Goal: Task Accomplishment & Management: Manage account settings

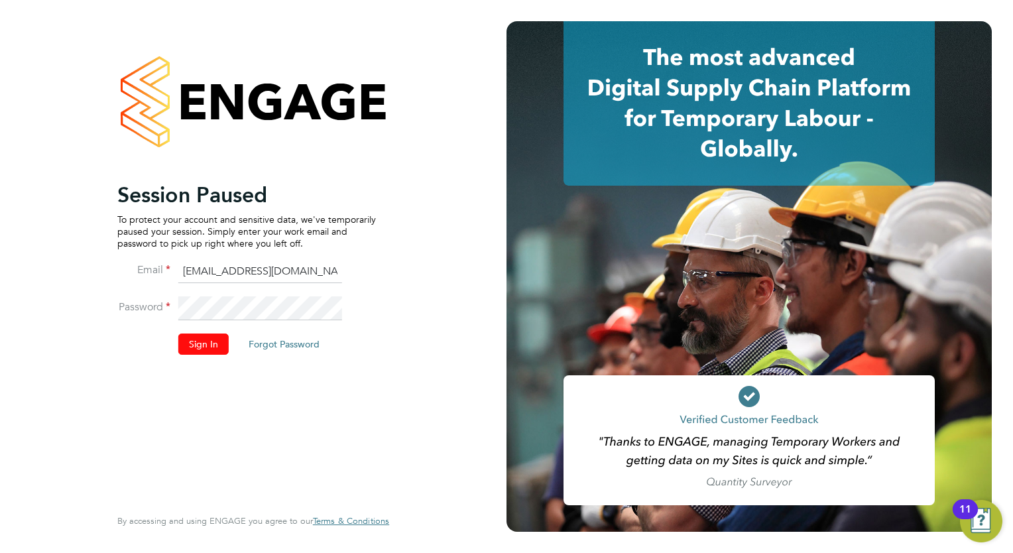
click at [221, 349] on button "Sign In" at bounding box center [203, 343] width 50 height 21
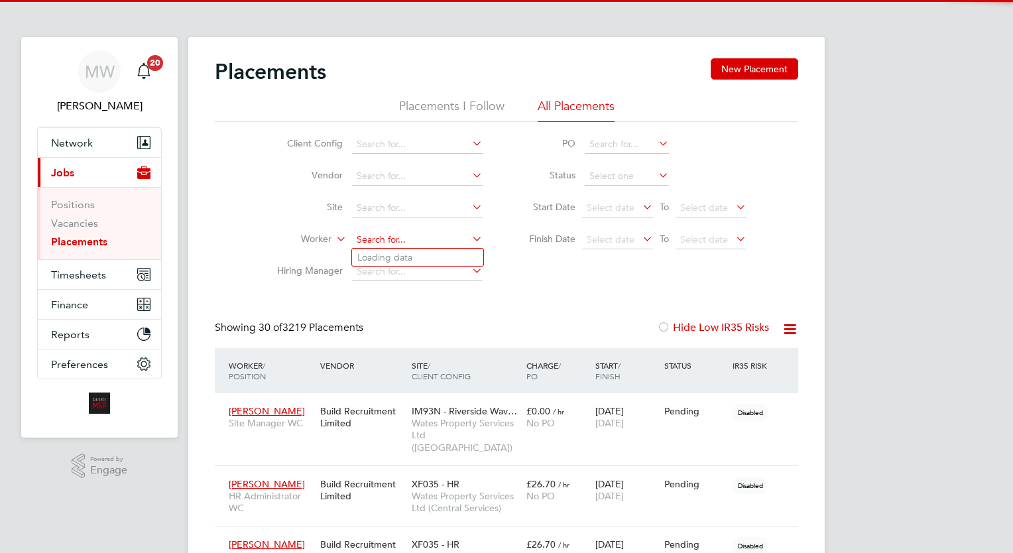
click at [418, 242] on input at bounding box center [417, 240] width 131 height 19
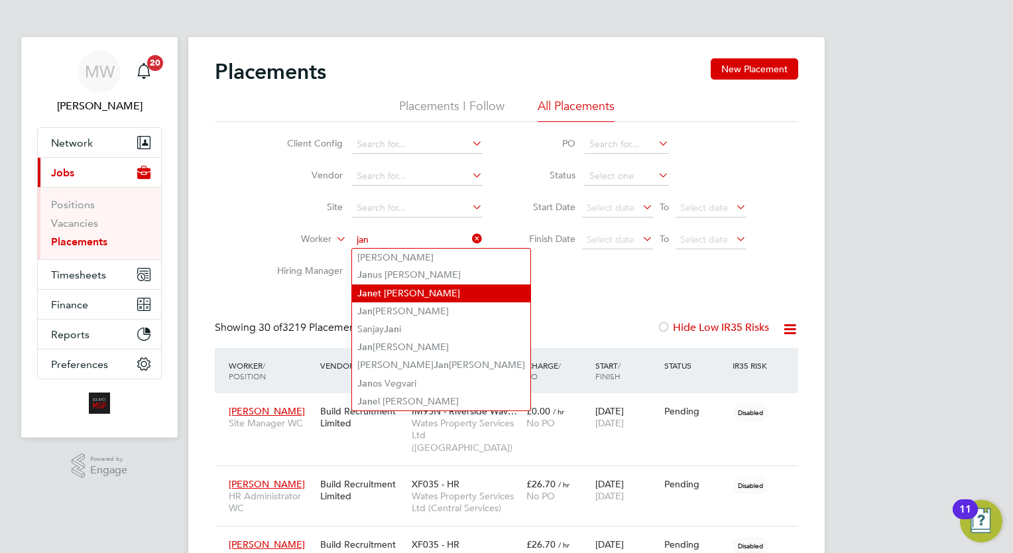
click at [411, 285] on li "[PERSON_NAME] et [PERSON_NAME]" at bounding box center [441, 293] width 178 height 18
type input "[PERSON_NAME]"
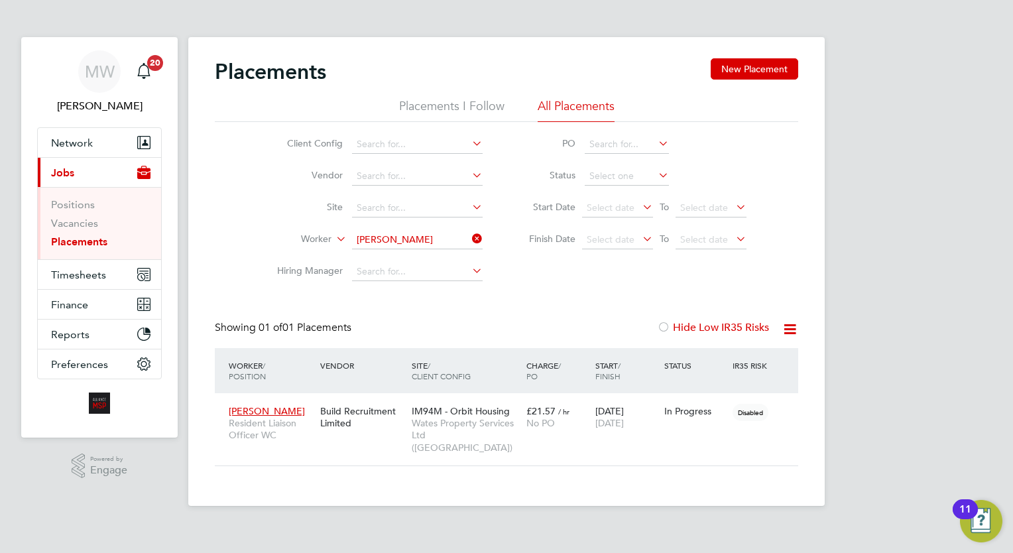
click at [469, 243] on icon at bounding box center [469, 238] width 0 height 19
click at [469, 235] on icon at bounding box center [469, 238] width 0 height 19
click at [427, 239] on input "[PERSON_NAME]" at bounding box center [417, 240] width 131 height 19
click at [469, 240] on icon at bounding box center [469, 238] width 0 height 19
click at [78, 247] on link "Placements" at bounding box center [79, 241] width 56 height 13
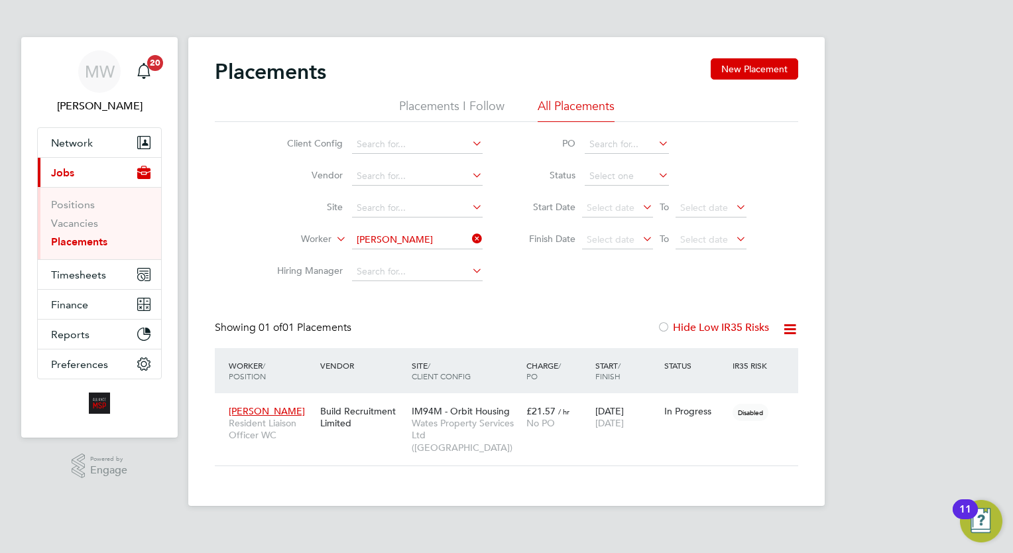
click at [82, 240] on link "Placements" at bounding box center [79, 241] width 56 height 13
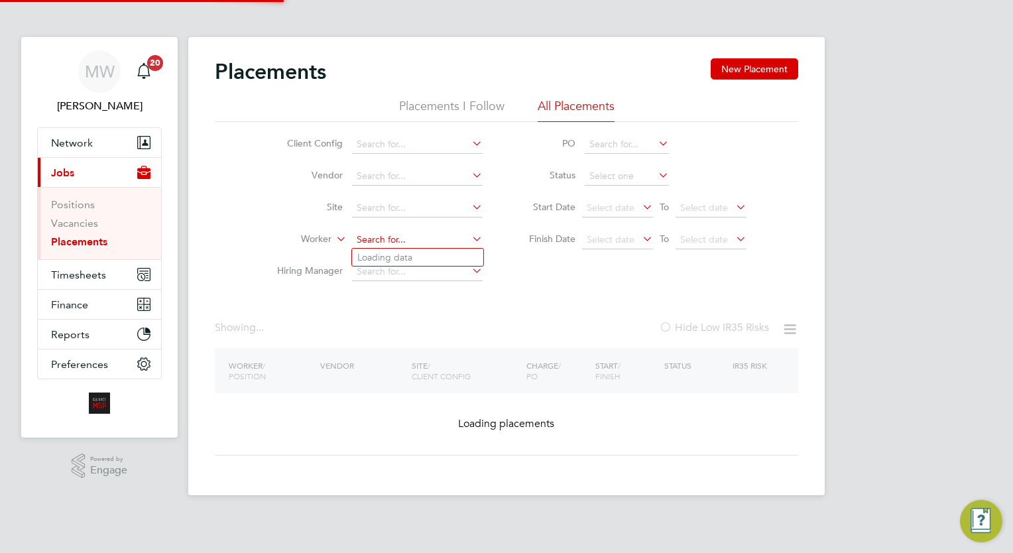
drag, startPoint x: 385, startPoint y: 241, endPoint x: 386, endPoint y: 234, distance: 7.3
click at [386, 234] on input at bounding box center [417, 240] width 131 height 19
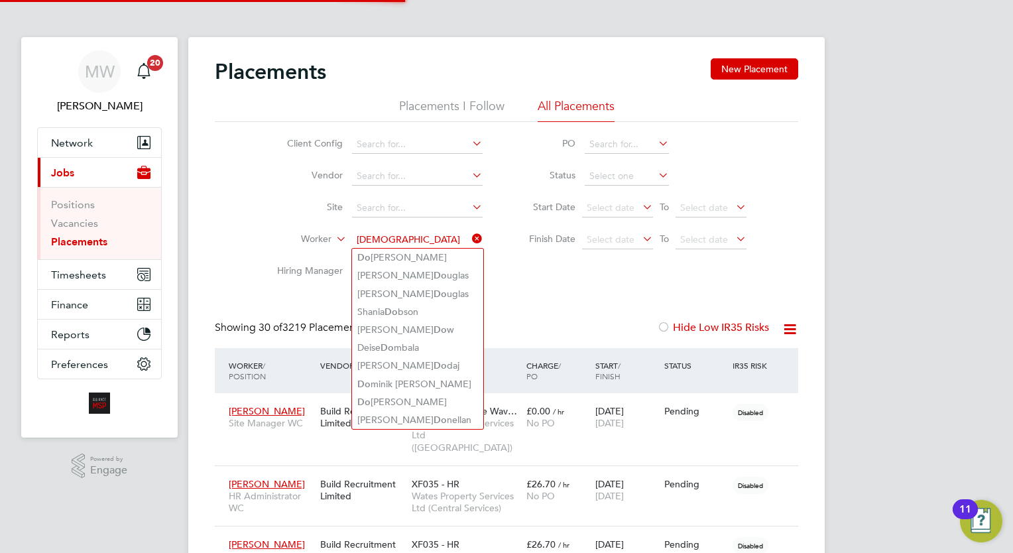
scroll to position [50, 92]
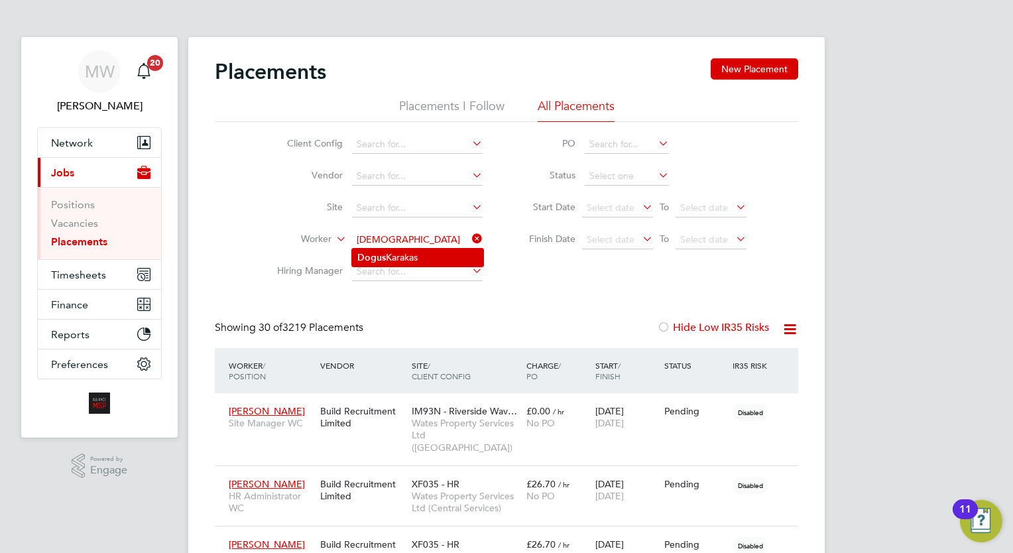
click at [413, 258] on li "Dogus Karakas" at bounding box center [417, 257] width 131 height 18
type input "Dogus Karakas"
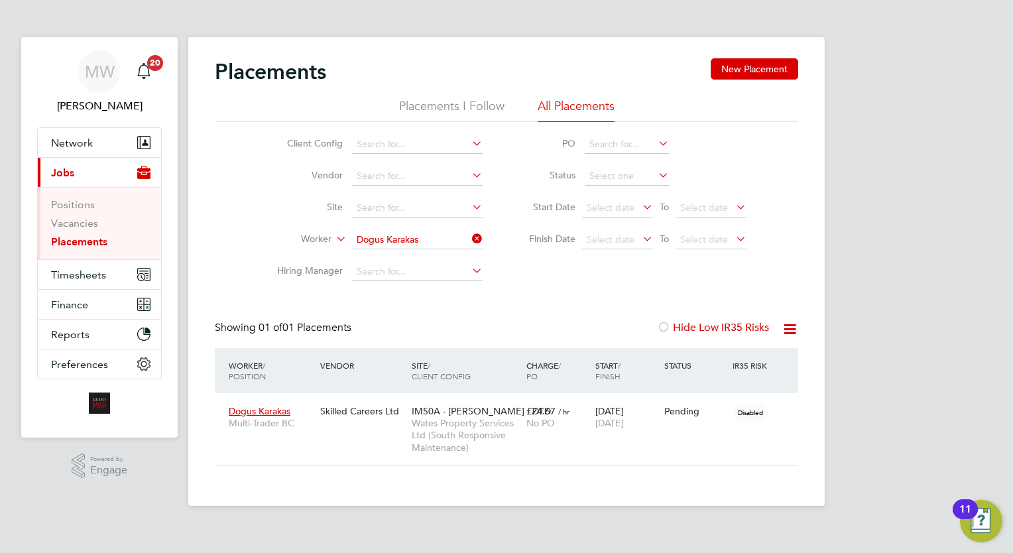
click at [480, 425] on span "Wates Property Services Ltd (South Responsive Maintenance)" at bounding box center [466, 435] width 108 height 36
click at [598, 427] on span "[DATE]" at bounding box center [609, 423] width 28 height 12
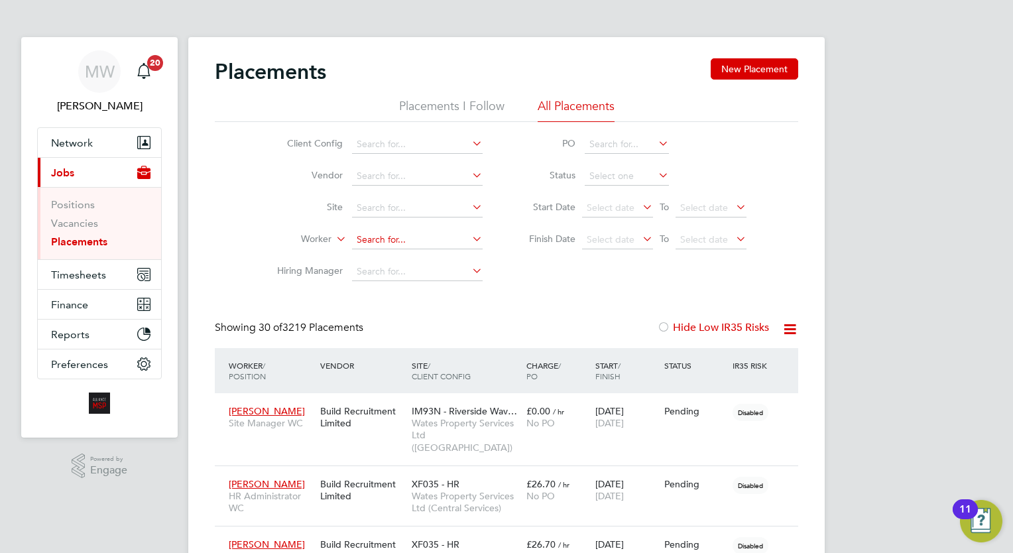
click at [408, 241] on input at bounding box center [417, 240] width 131 height 19
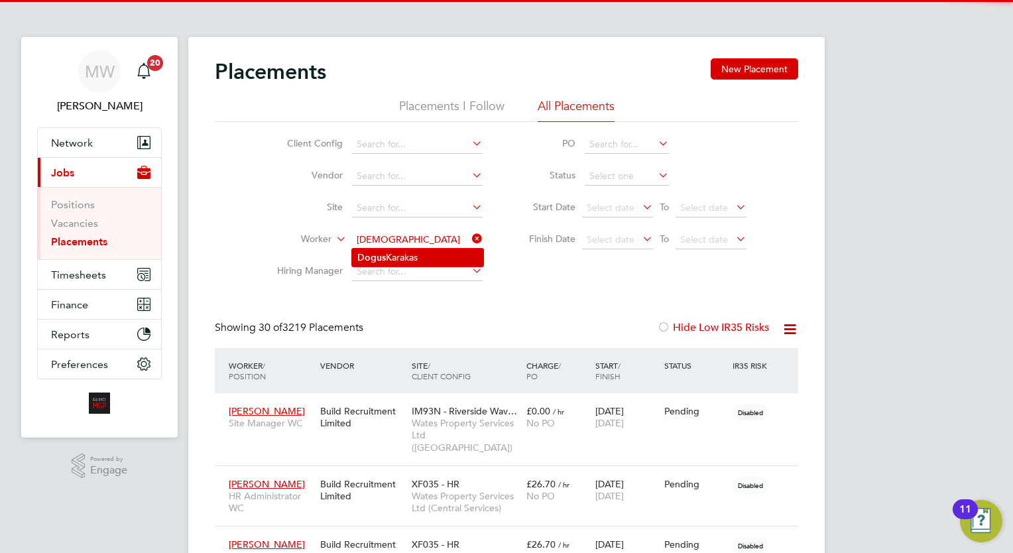
click at [402, 253] on li "Dogus Karakas" at bounding box center [417, 257] width 131 height 18
type input "Dogus Karakas"
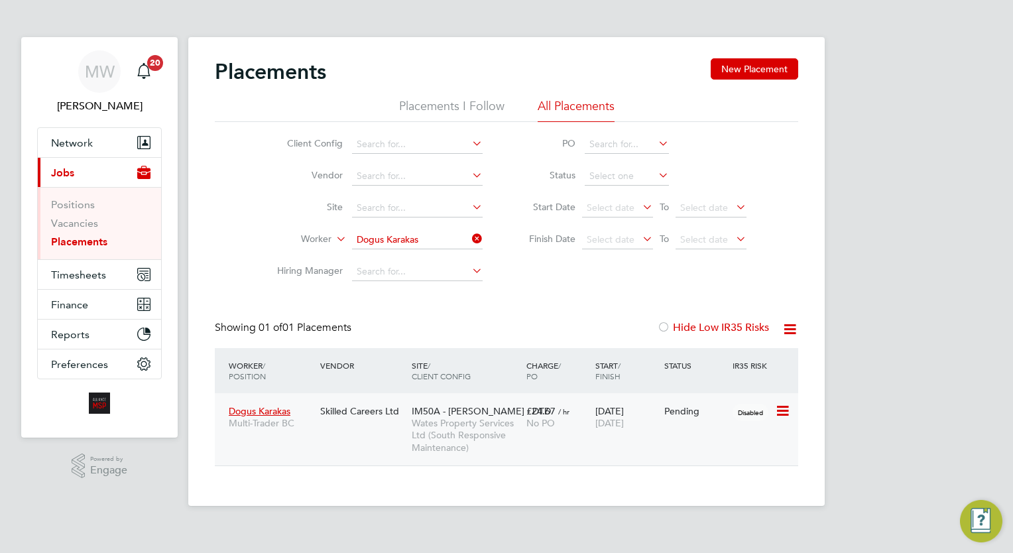
click at [551, 436] on div "Dogus Karakas Multi-Trader BC Skilled Careers Ltd IM50A - [PERSON_NAME] - DTD […" at bounding box center [506, 429] width 583 height 72
click at [777, 413] on icon at bounding box center [781, 411] width 13 height 16
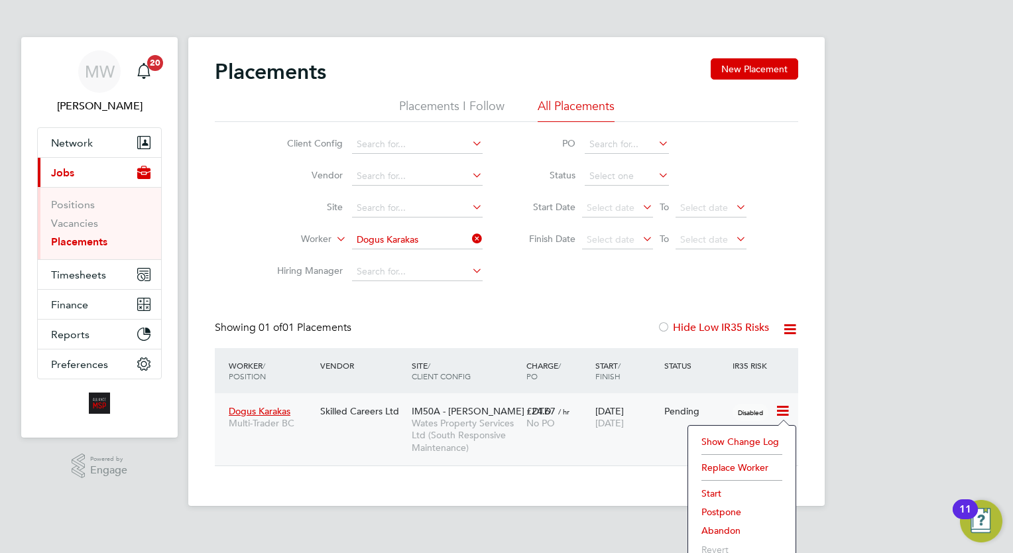
click at [710, 484] on li "Start" at bounding box center [741, 493] width 94 height 19
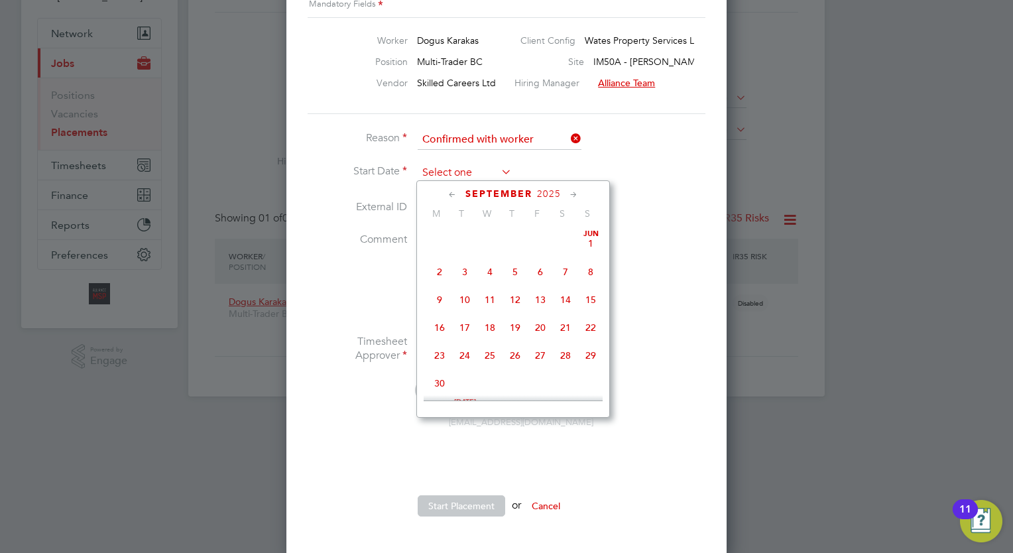
click at [457, 163] on input at bounding box center [464, 173] width 94 height 20
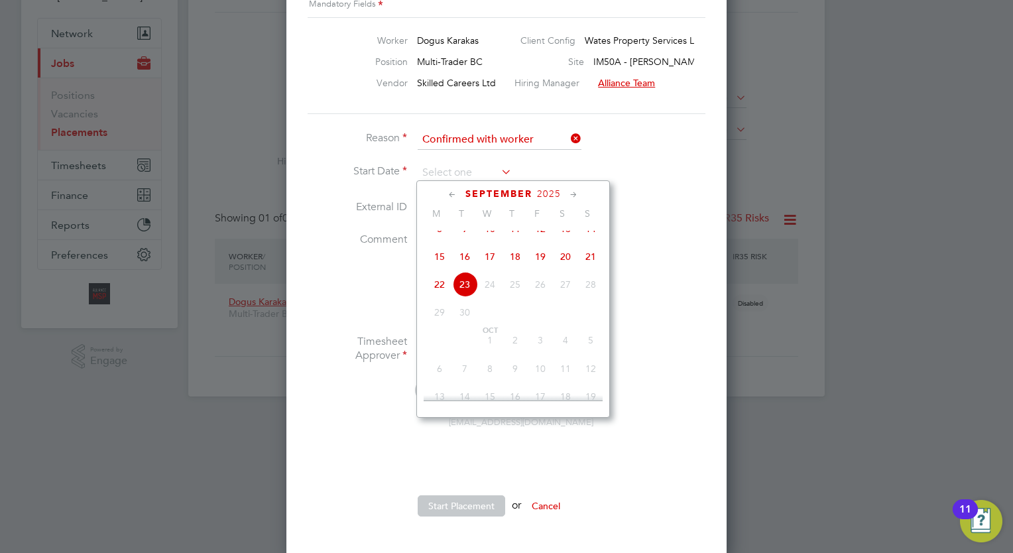
click at [535, 240] on span "12" at bounding box center [539, 228] width 25 height 25
type input "12 Sep 2025"
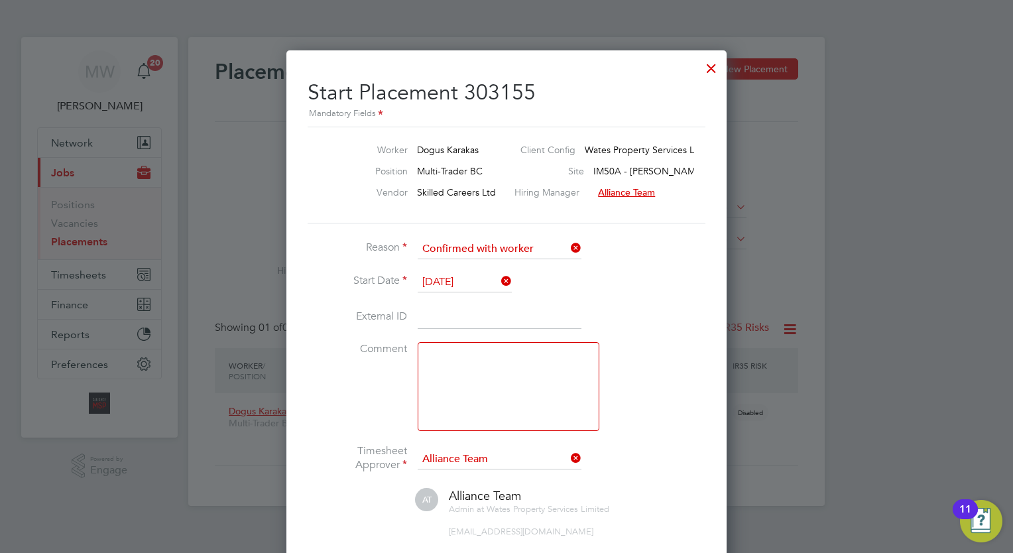
click at [707, 62] on div at bounding box center [711, 65] width 24 height 24
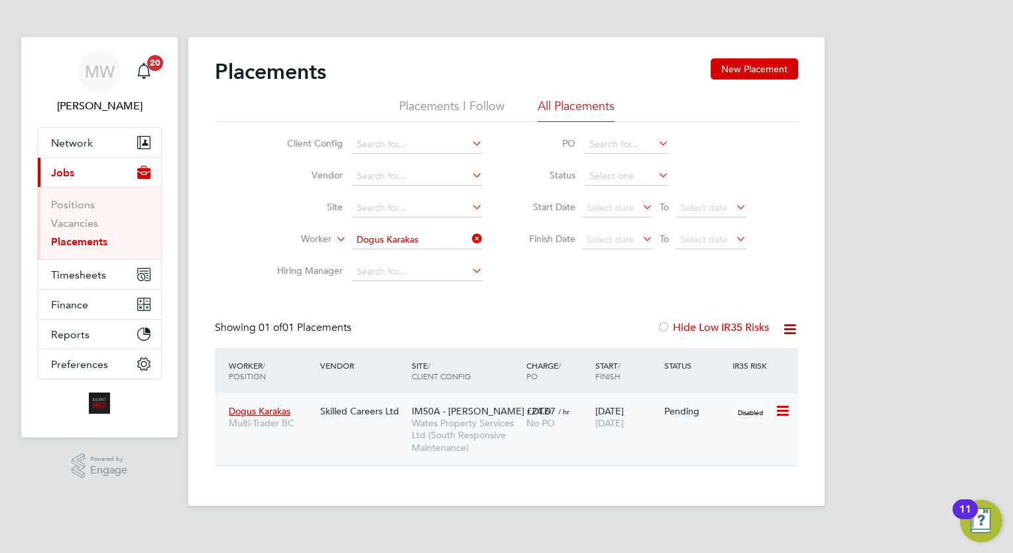
click at [785, 407] on icon at bounding box center [781, 411] width 13 height 16
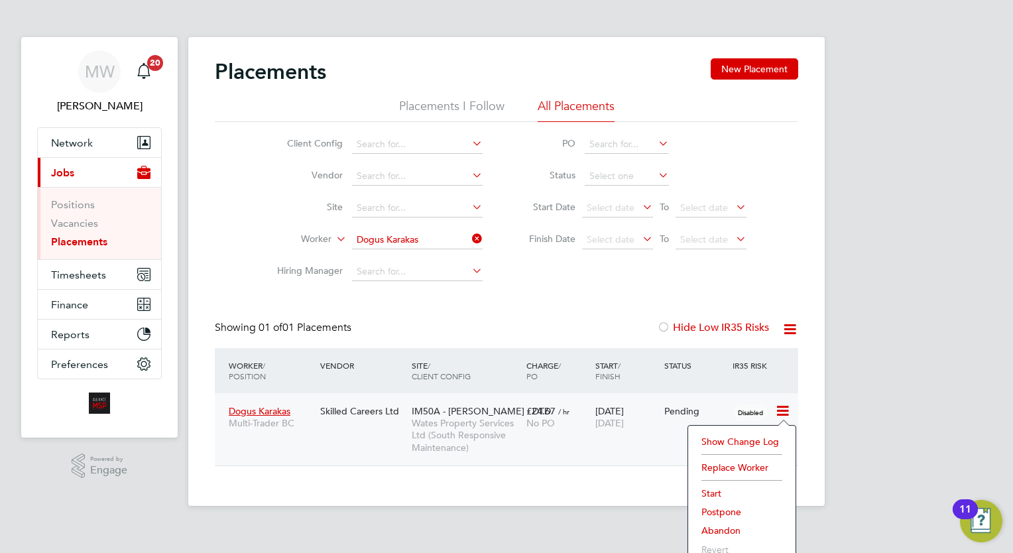
click at [716, 489] on li "Start" at bounding box center [741, 493] width 94 height 19
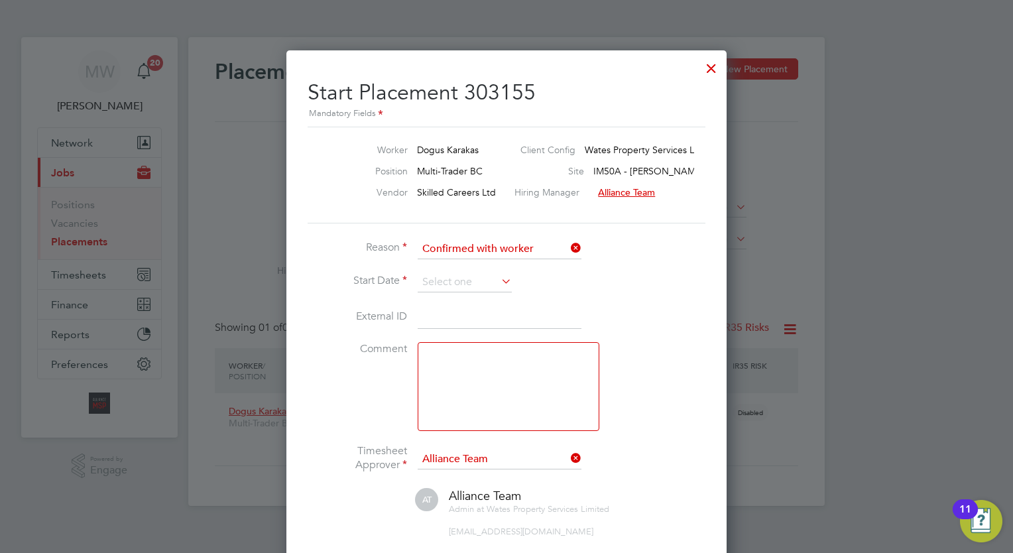
click at [489, 270] on li "Reason Confirmed with worker" at bounding box center [506, 255] width 398 height 33
click at [489, 277] on input at bounding box center [464, 282] width 94 height 20
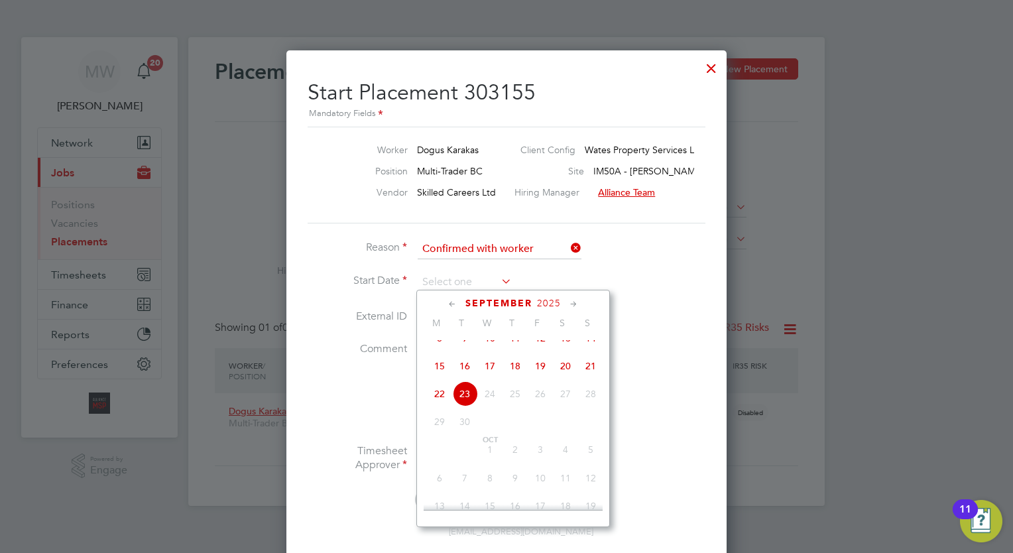
click at [439, 378] on span "15" at bounding box center [439, 365] width 25 height 25
type input "[DATE]"
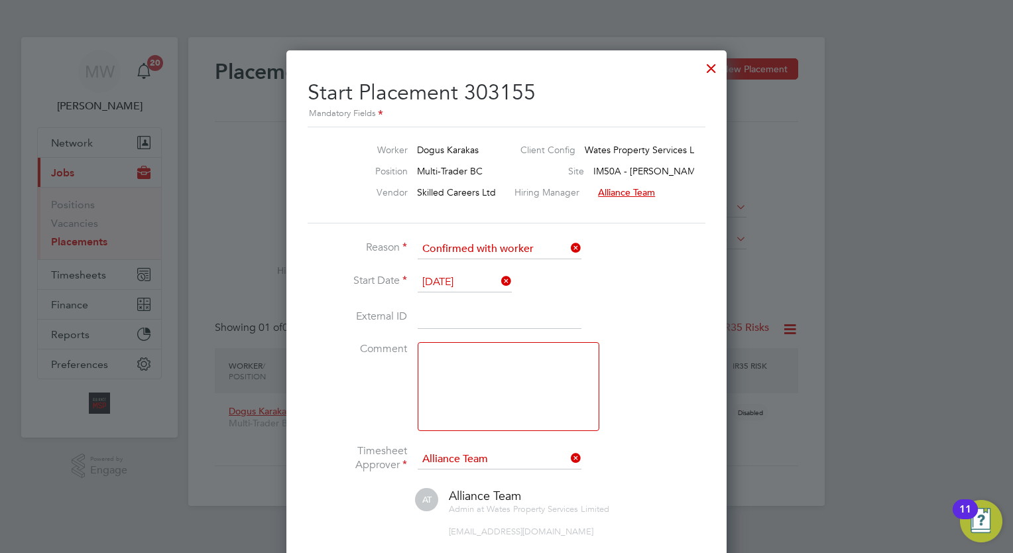
click at [498, 275] on icon at bounding box center [498, 281] width 0 height 19
click at [498, 281] on icon at bounding box center [498, 281] width 0 height 19
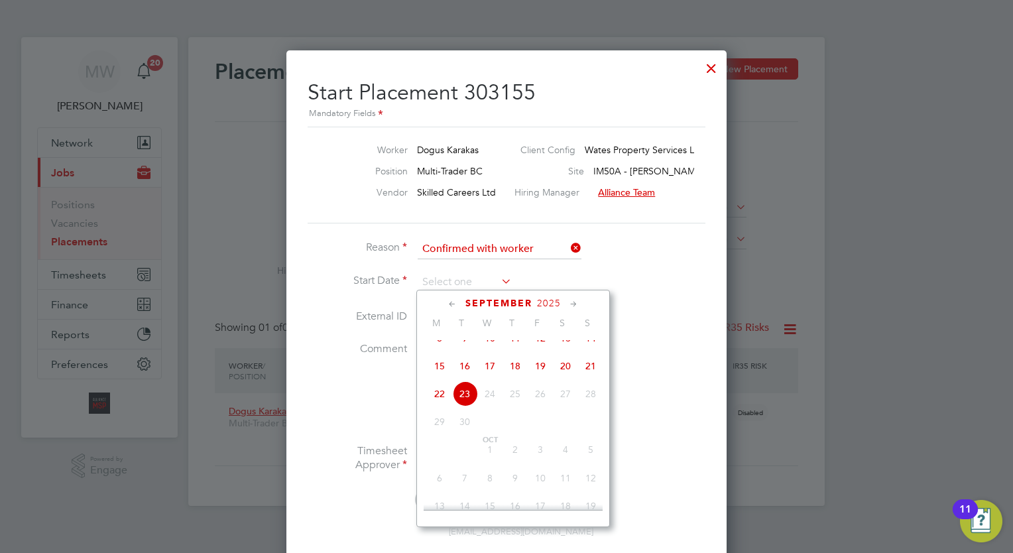
click at [447, 378] on span "15" at bounding box center [439, 365] width 25 height 25
type input "[DATE]"
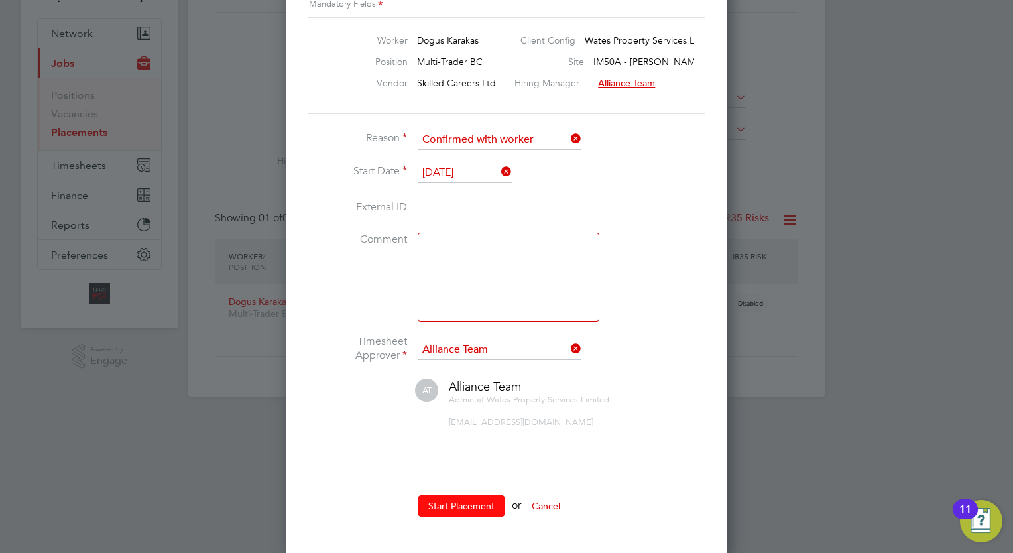
click at [490, 510] on button "Start Placement" at bounding box center [460, 505] width 87 height 21
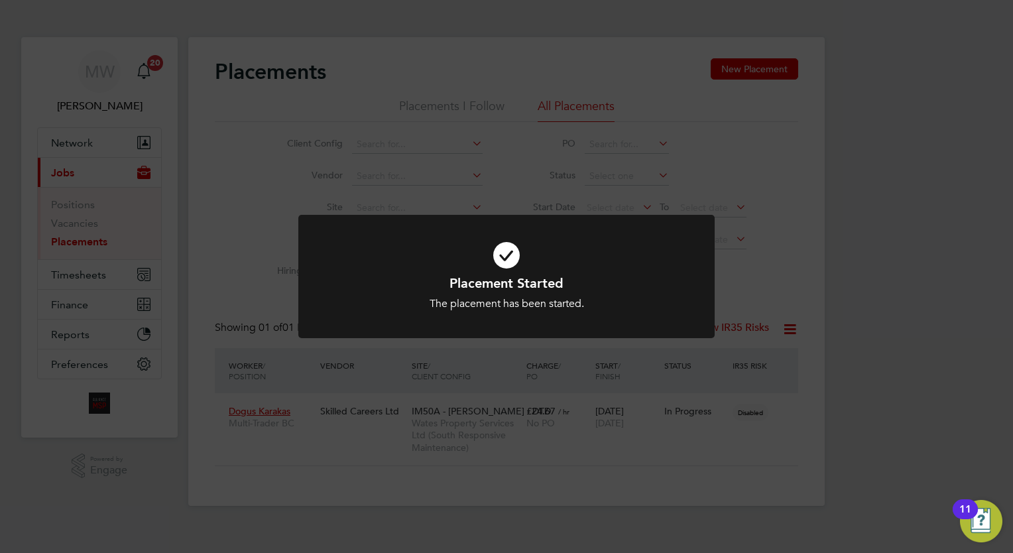
drag, startPoint x: 277, startPoint y: 243, endPoint x: 231, endPoint y: 205, distance: 59.4
click at [276, 243] on div "Placement Started The placement has been started. Cancel Okay" at bounding box center [506, 276] width 1013 height 553
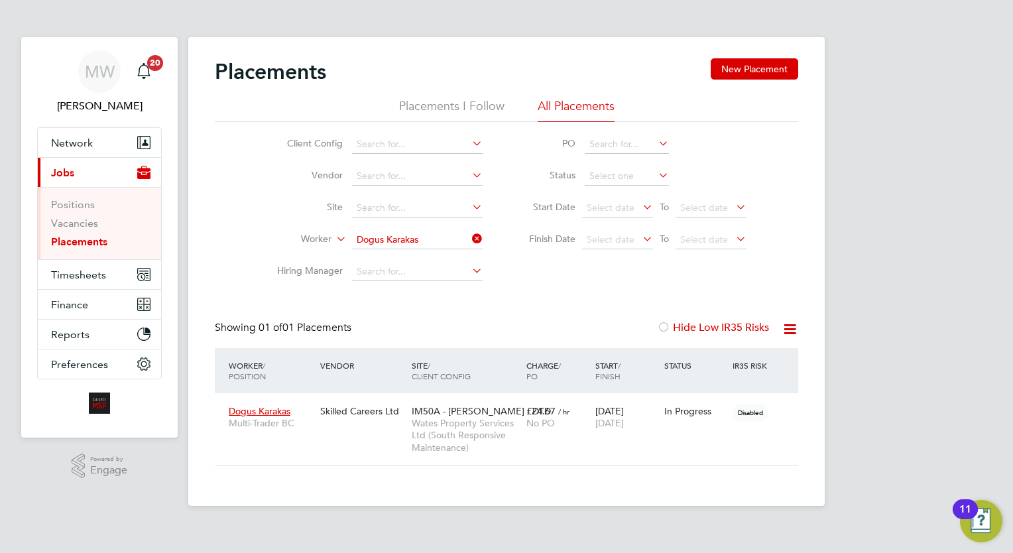
click at [99, 248] on ul "Positions Vacancies Placements" at bounding box center [99, 223] width 123 height 72
click at [97, 237] on link "Placements" at bounding box center [79, 241] width 56 height 13
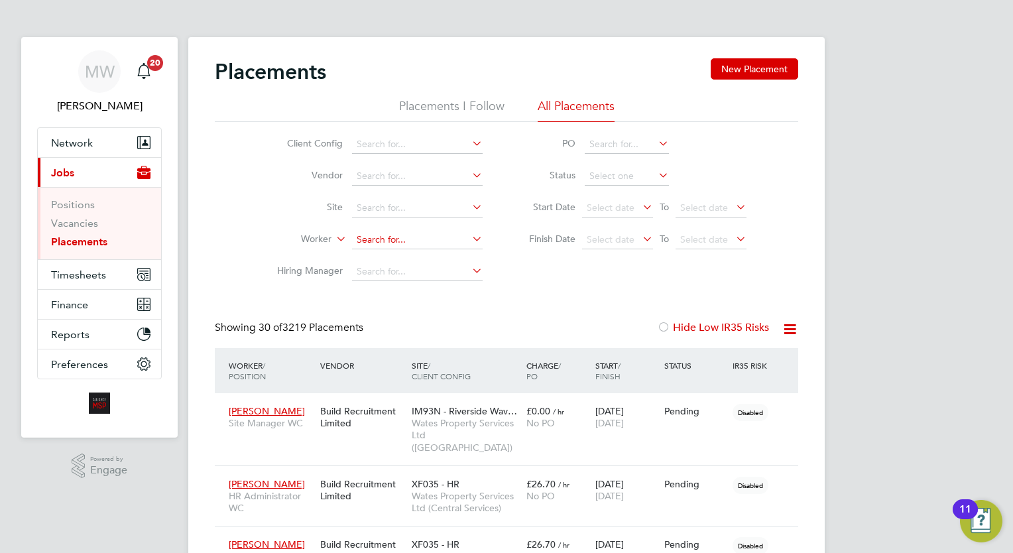
click at [394, 243] on input at bounding box center [417, 240] width 131 height 19
click at [382, 252] on b "Miranda" at bounding box center [395, 257] width 77 height 11
type input "Miranda Meadows"
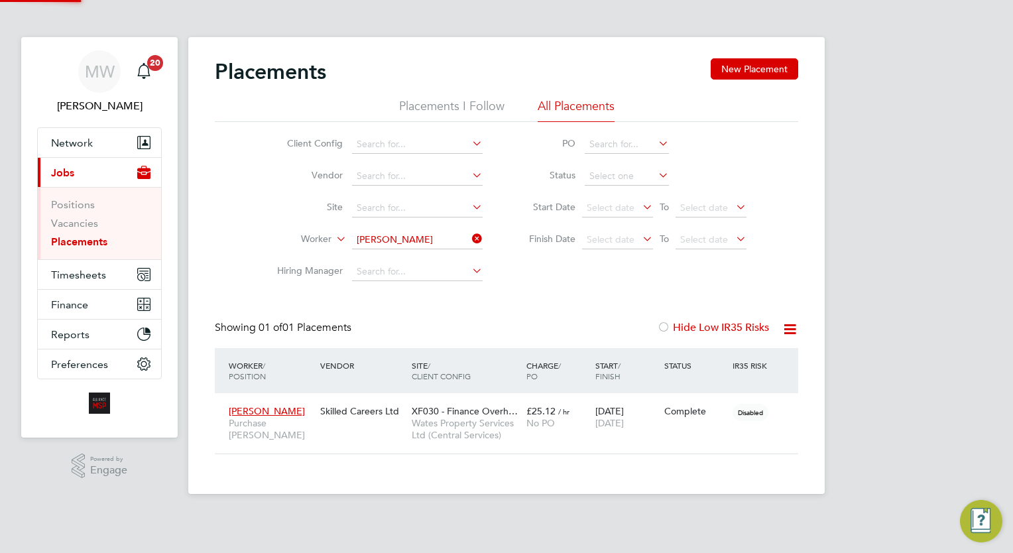
scroll to position [50, 115]
click at [513, 439] on span "Wates Property Services Ltd (Central Services)" at bounding box center [466, 429] width 108 height 24
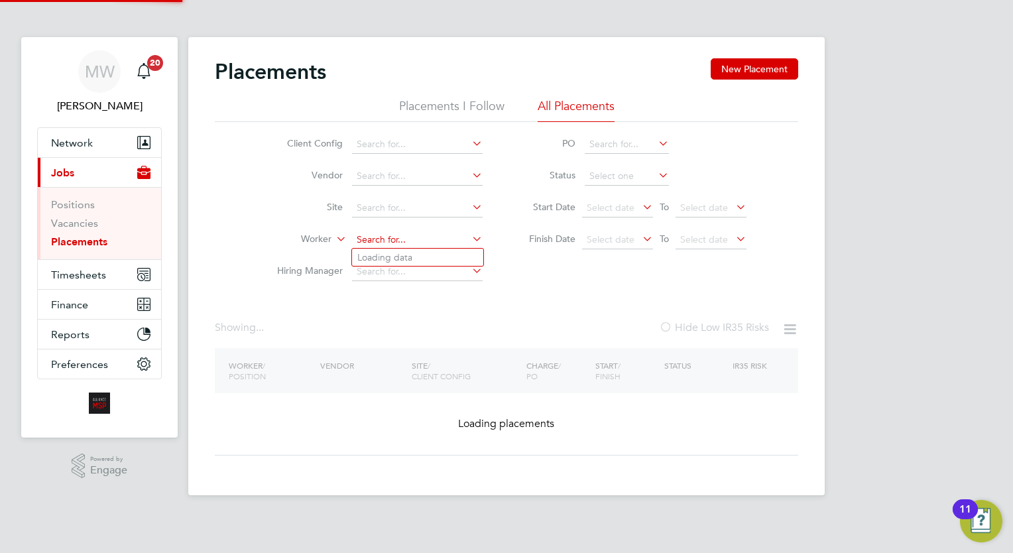
click at [449, 247] on input at bounding box center [417, 240] width 131 height 19
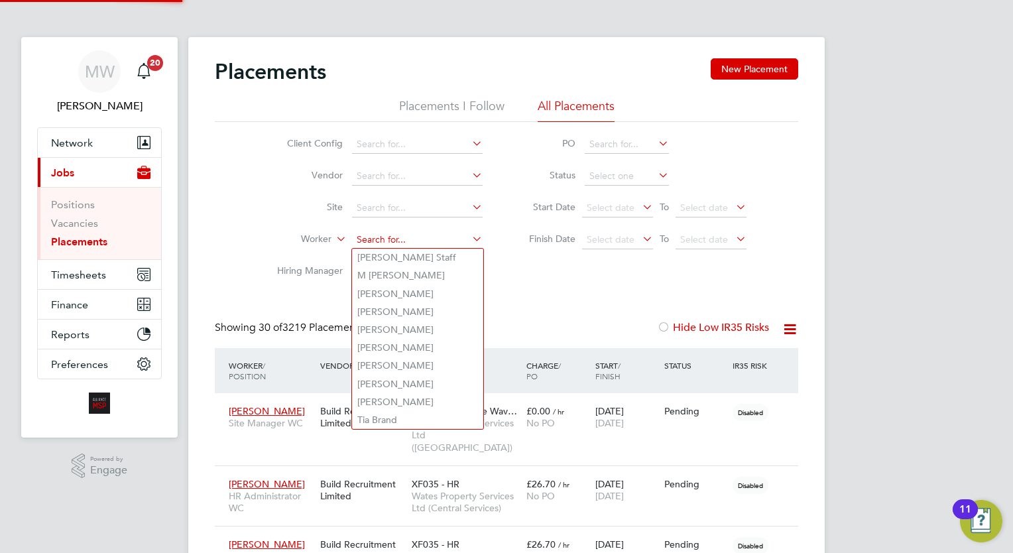
scroll to position [50, 92]
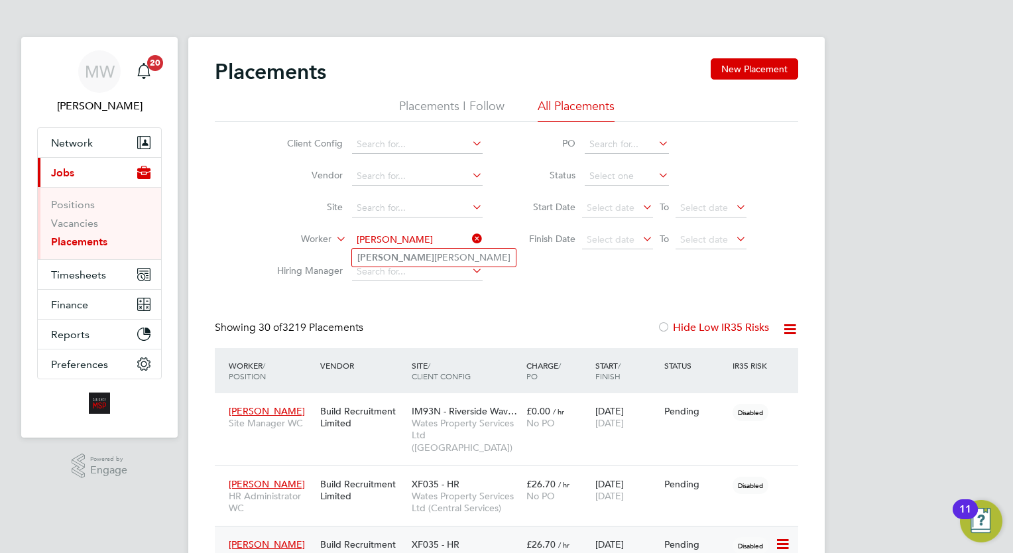
type input "miranda"
